Goal: Information Seeking & Learning: Learn about a topic

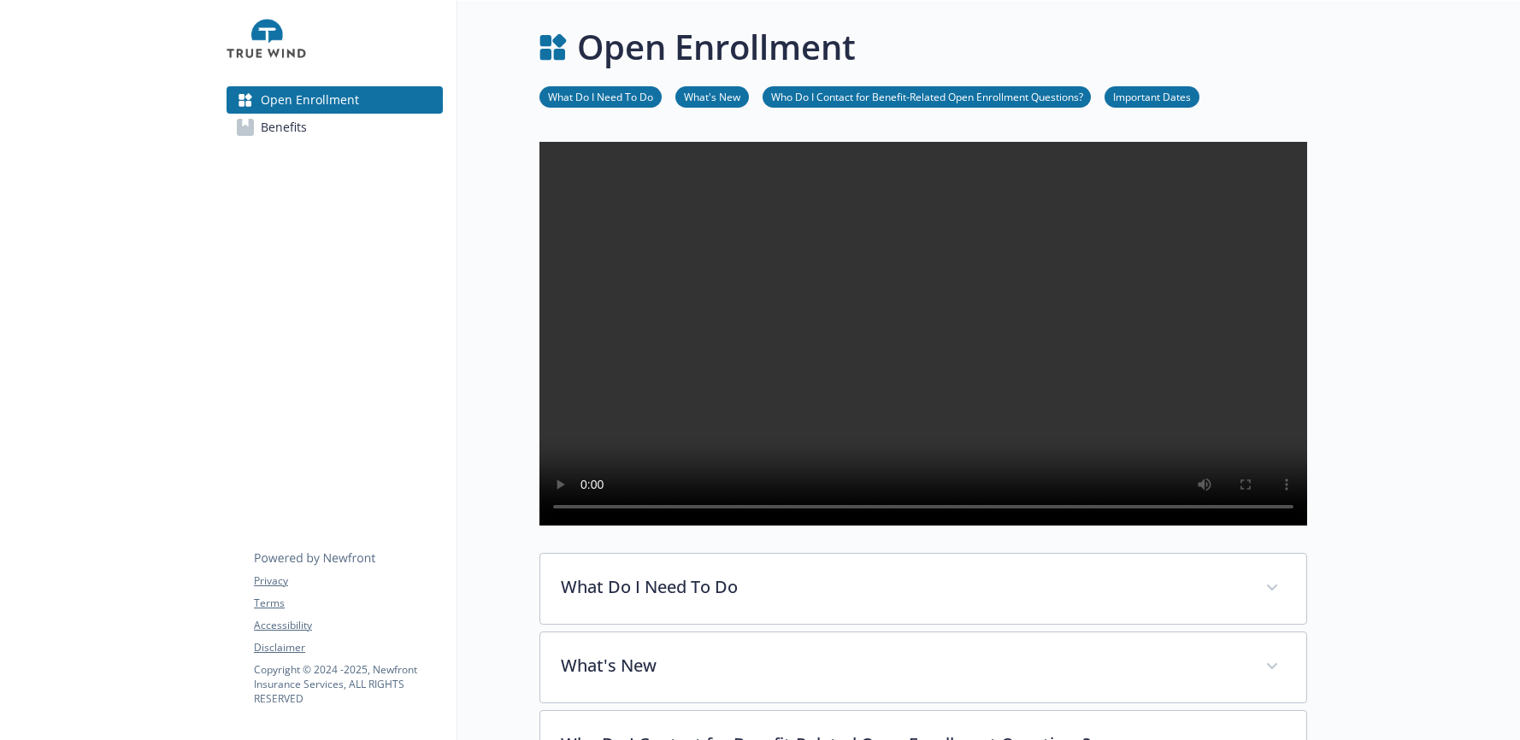
click at [291, 126] on span "Benefits" at bounding box center [284, 127] width 46 height 27
